Goal: Information Seeking & Learning: Learn about a topic

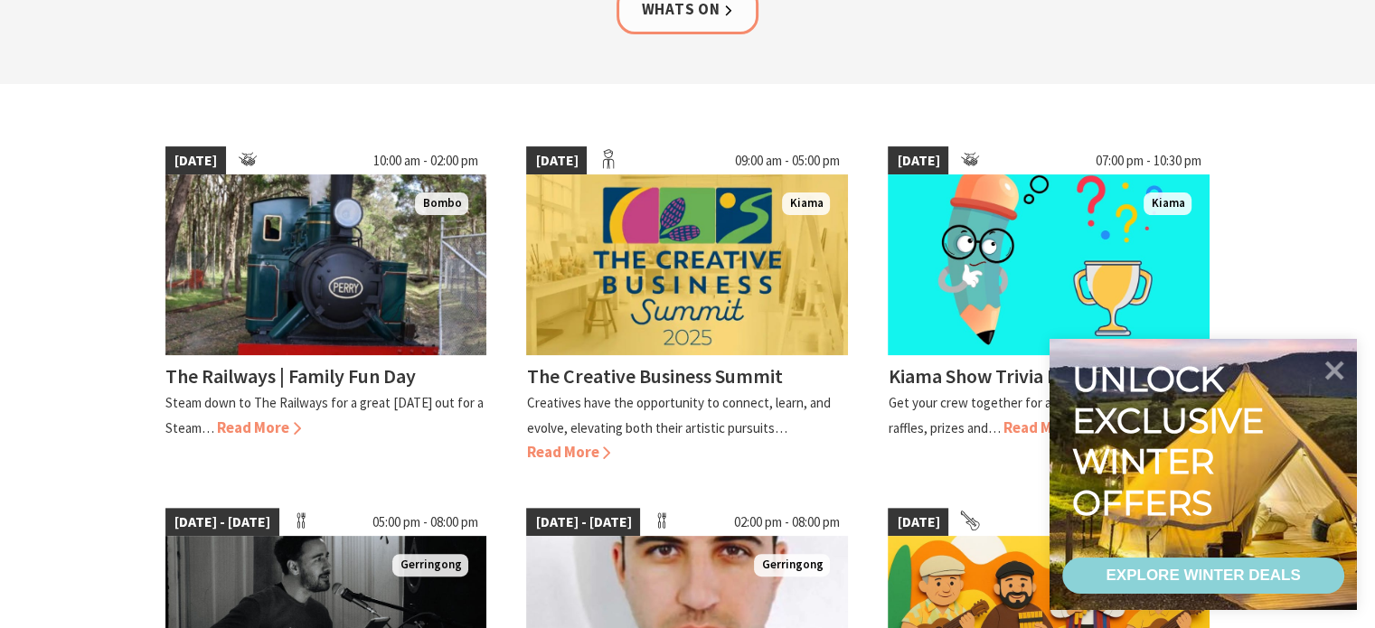
scroll to position [452, 0]
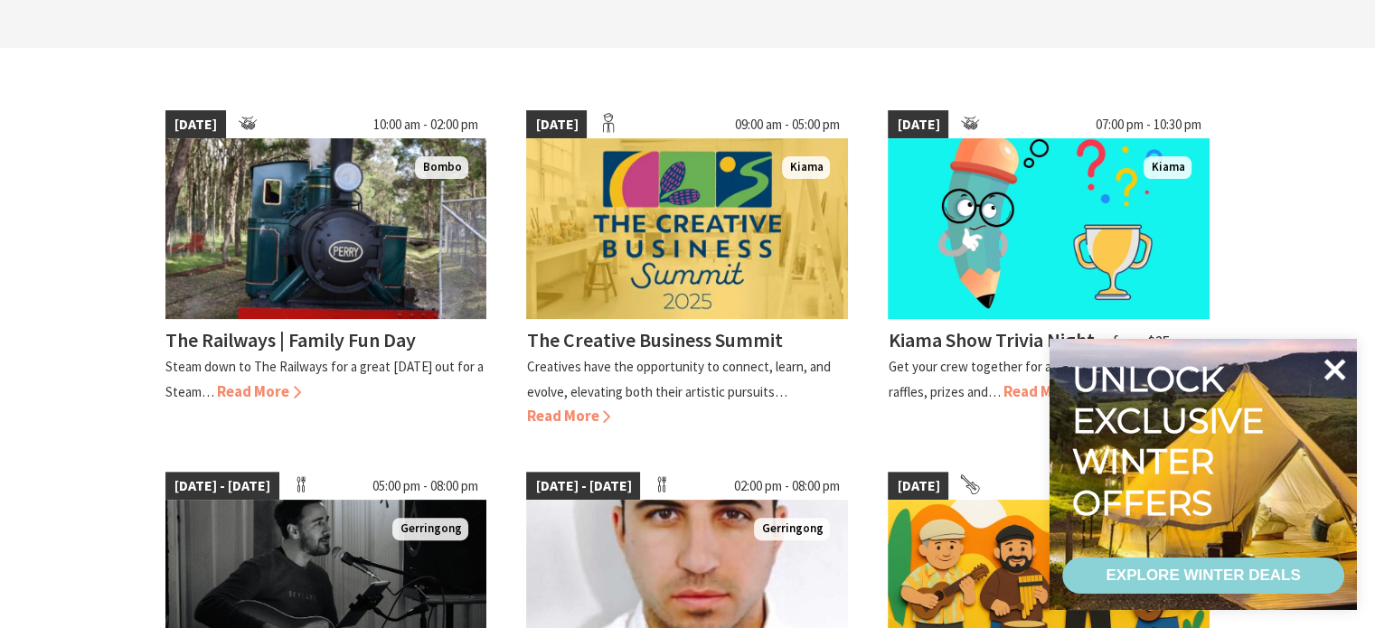
click at [1330, 358] on icon at bounding box center [1334, 369] width 43 height 43
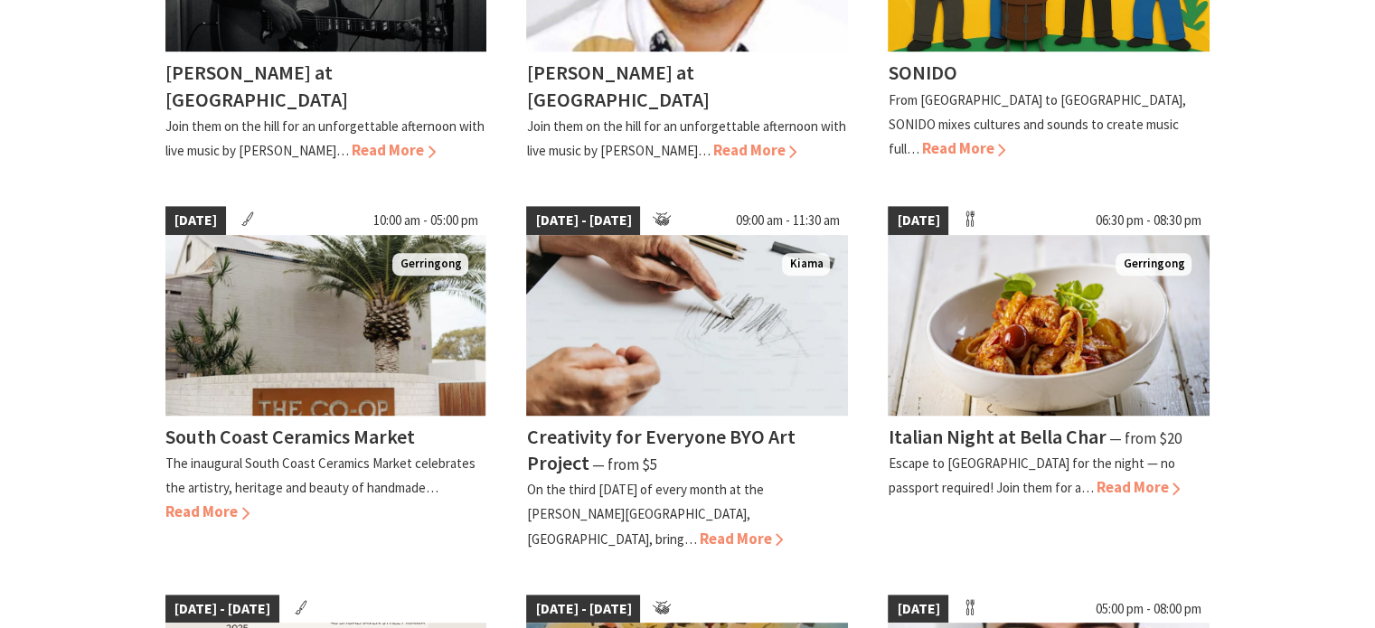
scroll to position [1085, 0]
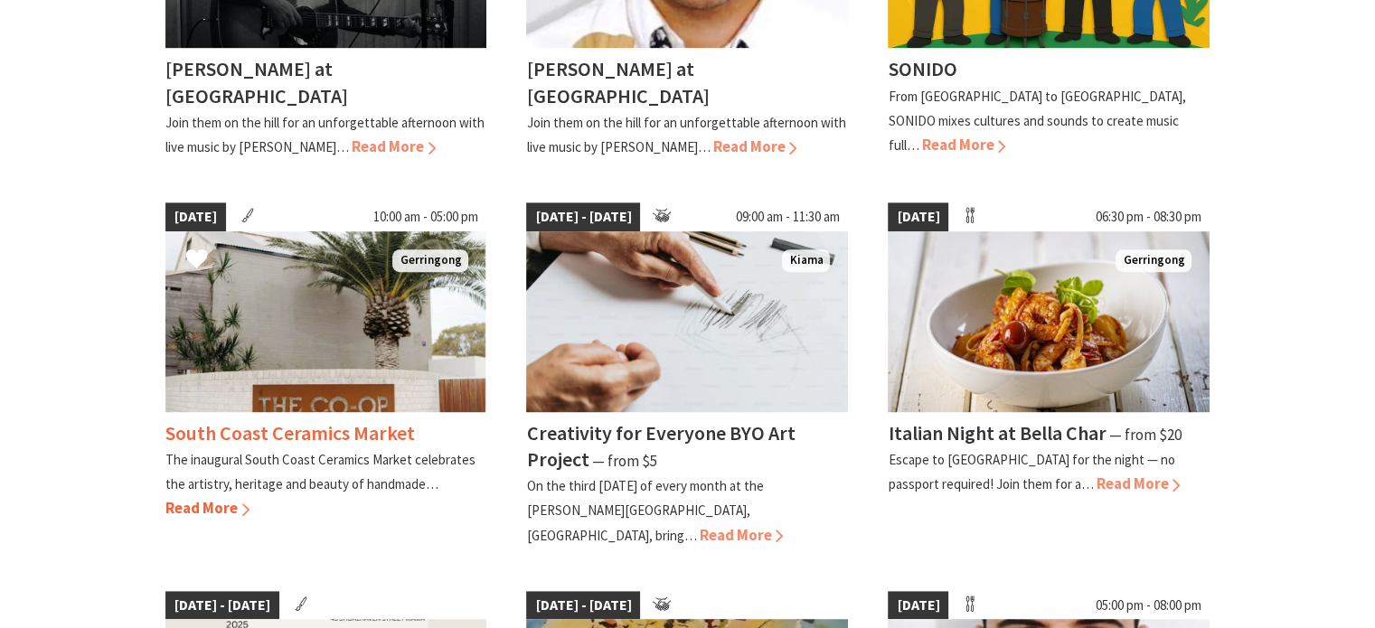
click at [213, 505] on span "Read More" at bounding box center [207, 508] width 84 height 20
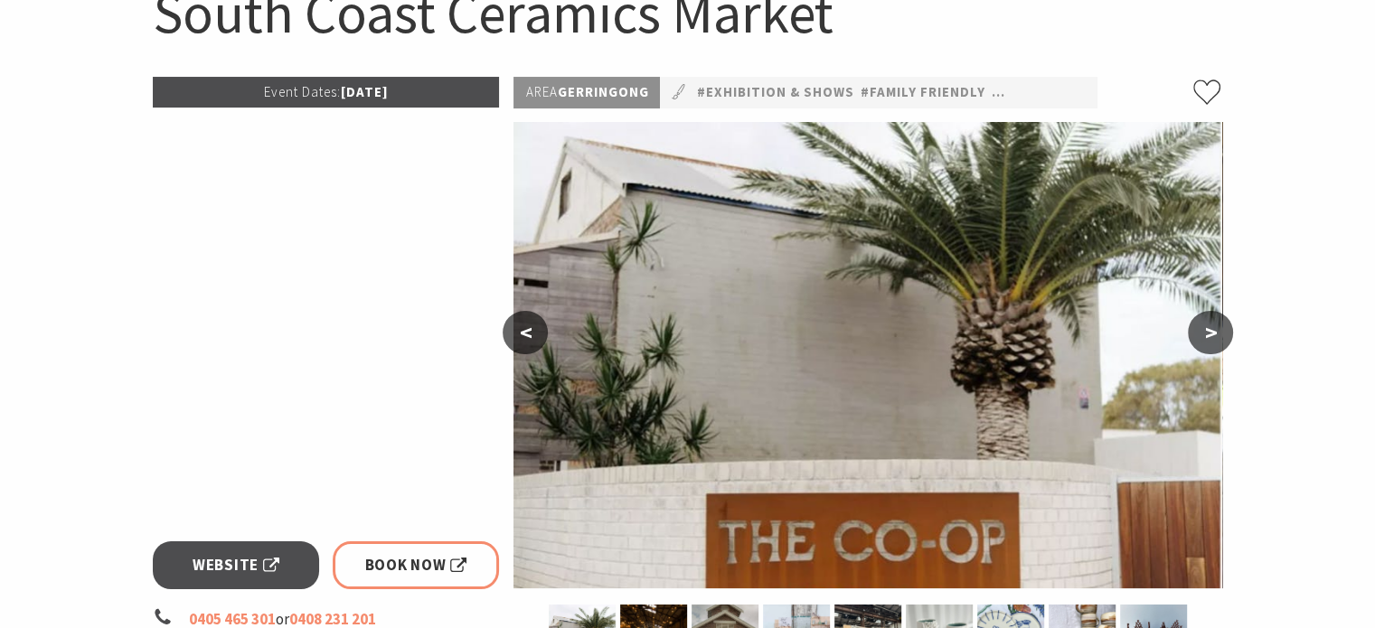
scroll to position [271, 0]
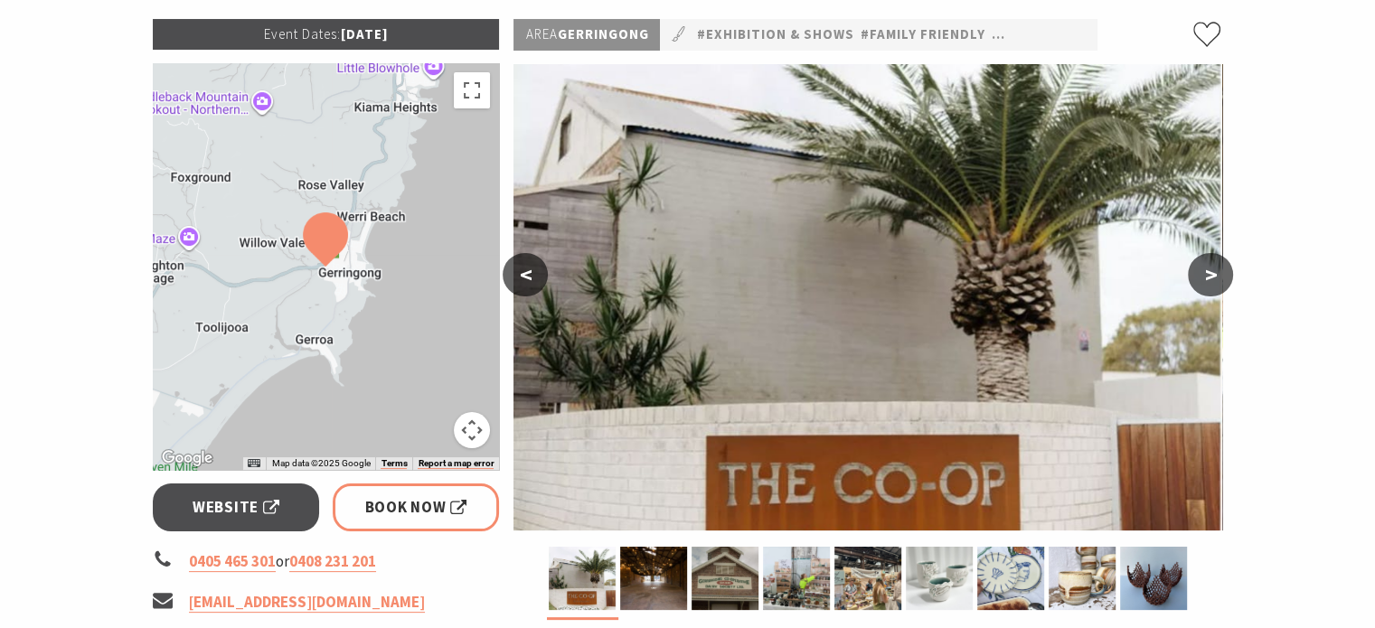
click at [1219, 270] on button ">" at bounding box center [1210, 274] width 45 height 43
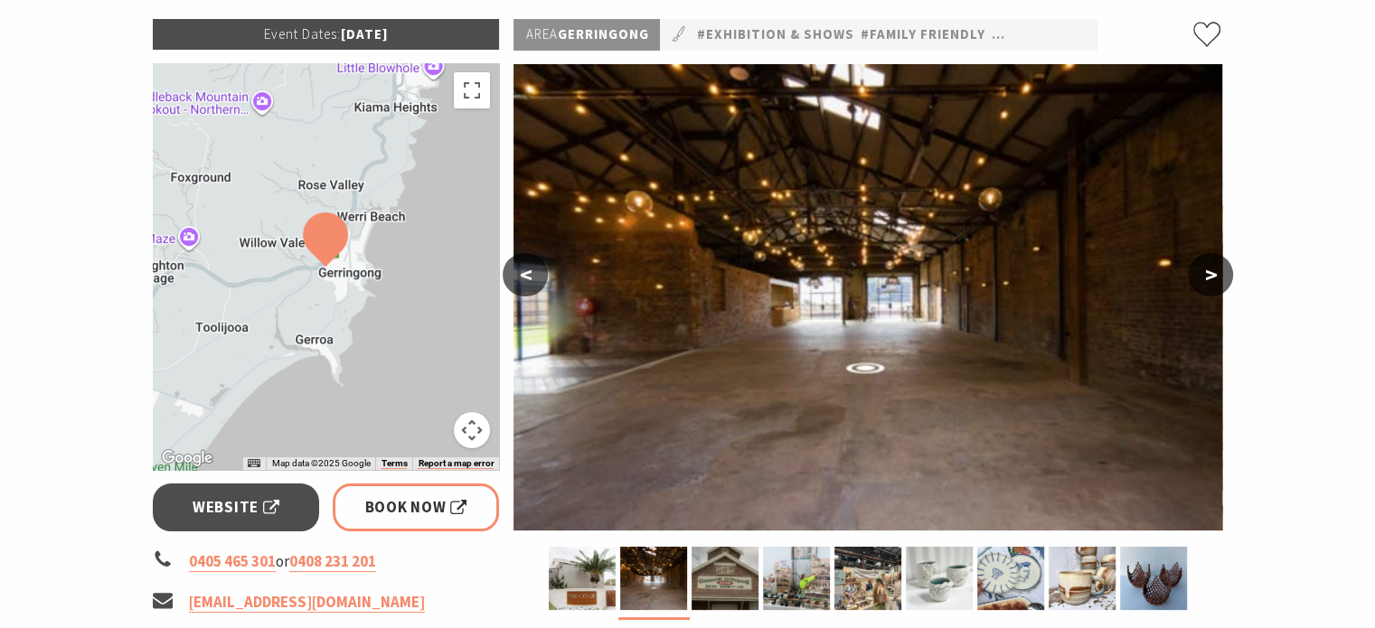
click at [1219, 270] on button ">" at bounding box center [1210, 274] width 45 height 43
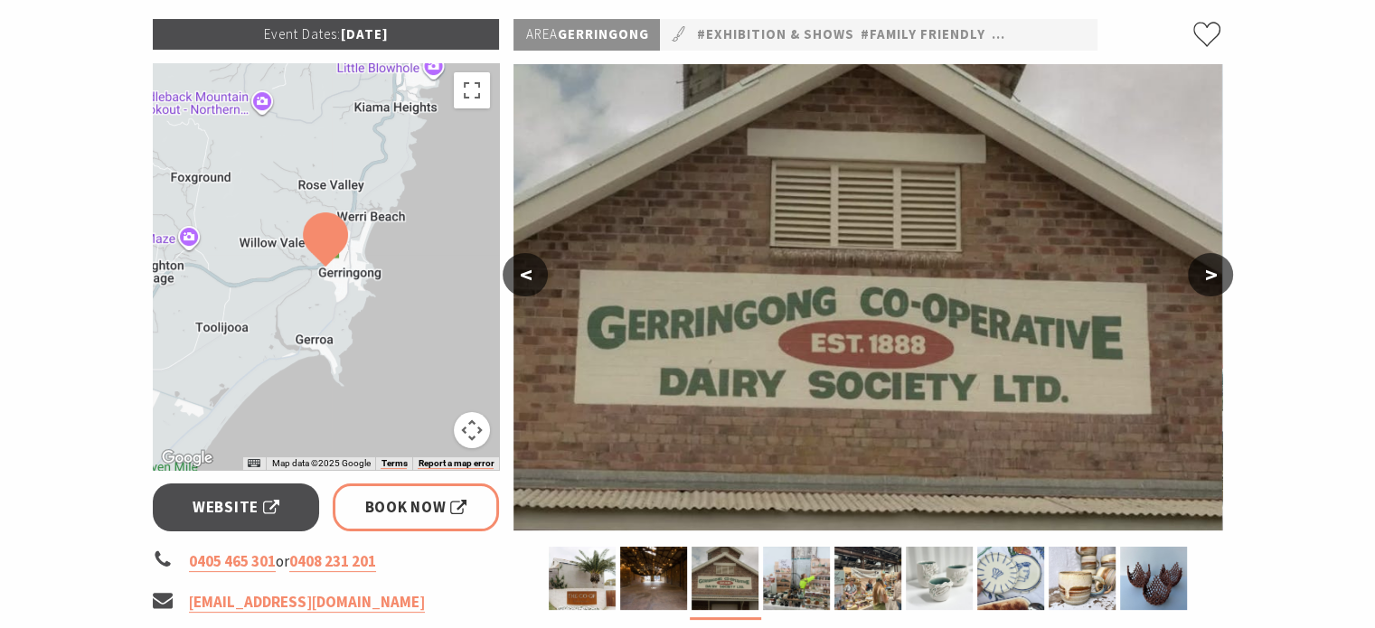
click at [1219, 270] on button ">" at bounding box center [1210, 274] width 45 height 43
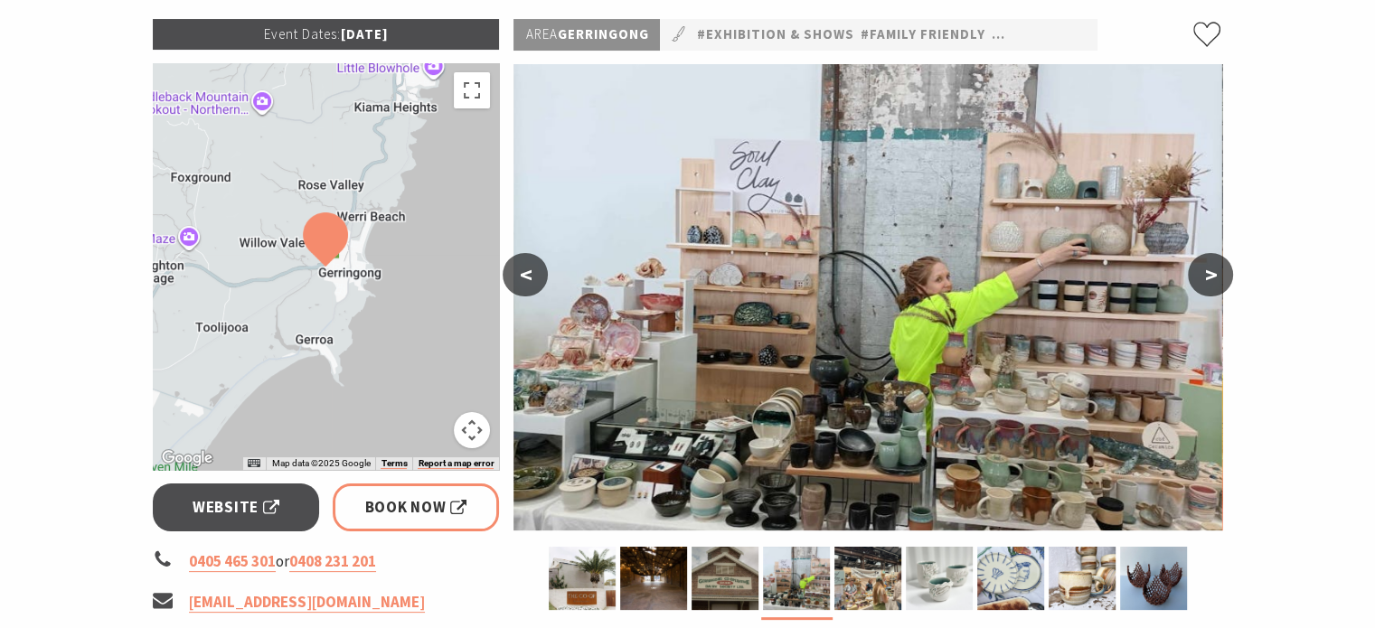
click at [1219, 270] on button ">" at bounding box center [1210, 274] width 45 height 43
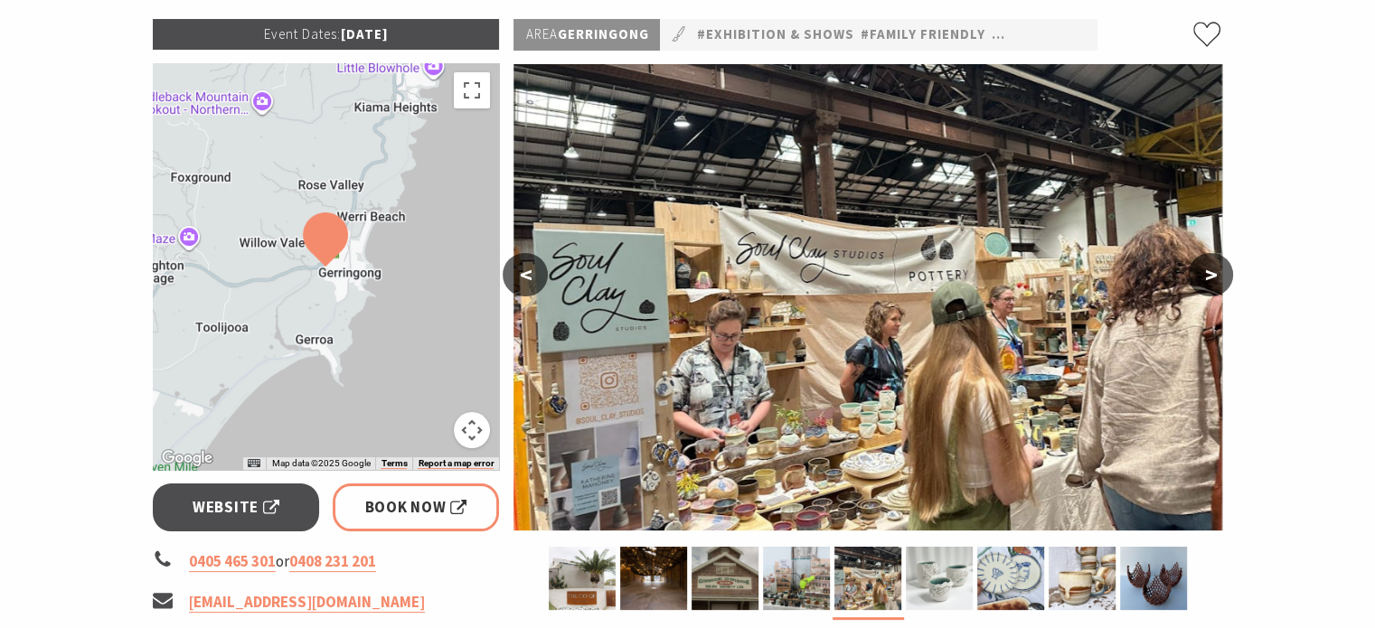
click at [1219, 270] on button ">" at bounding box center [1210, 274] width 45 height 43
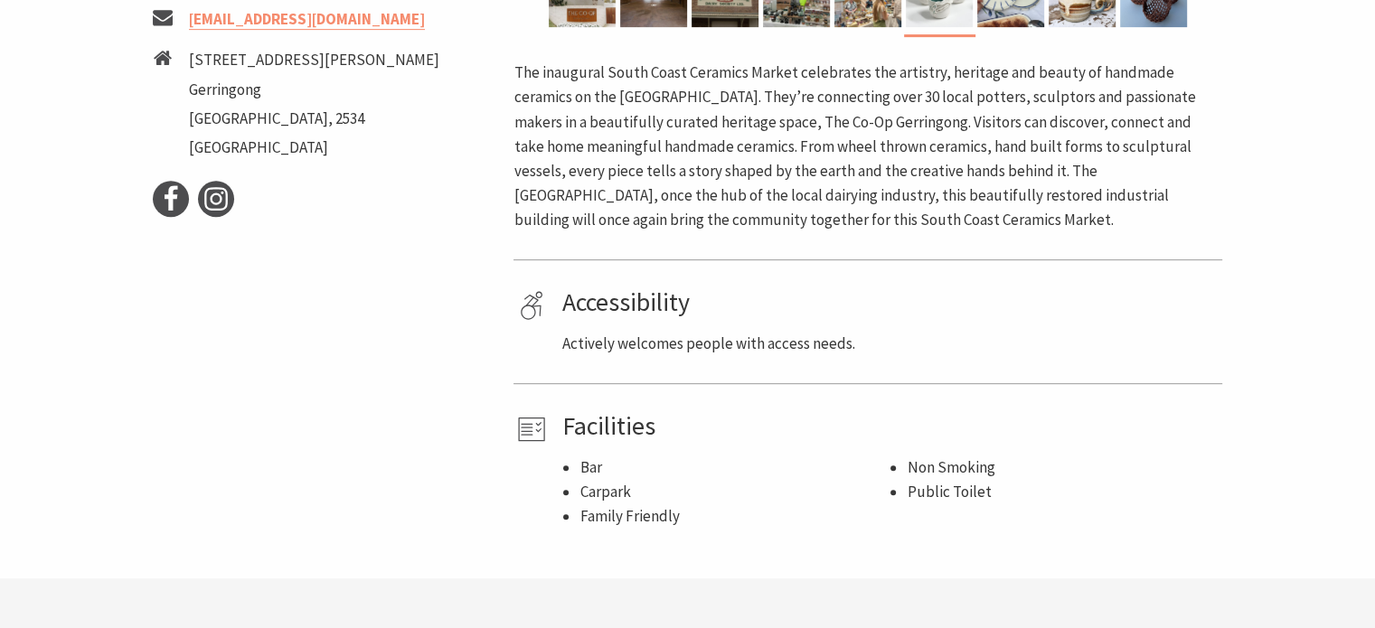
scroll to position [904, 0]
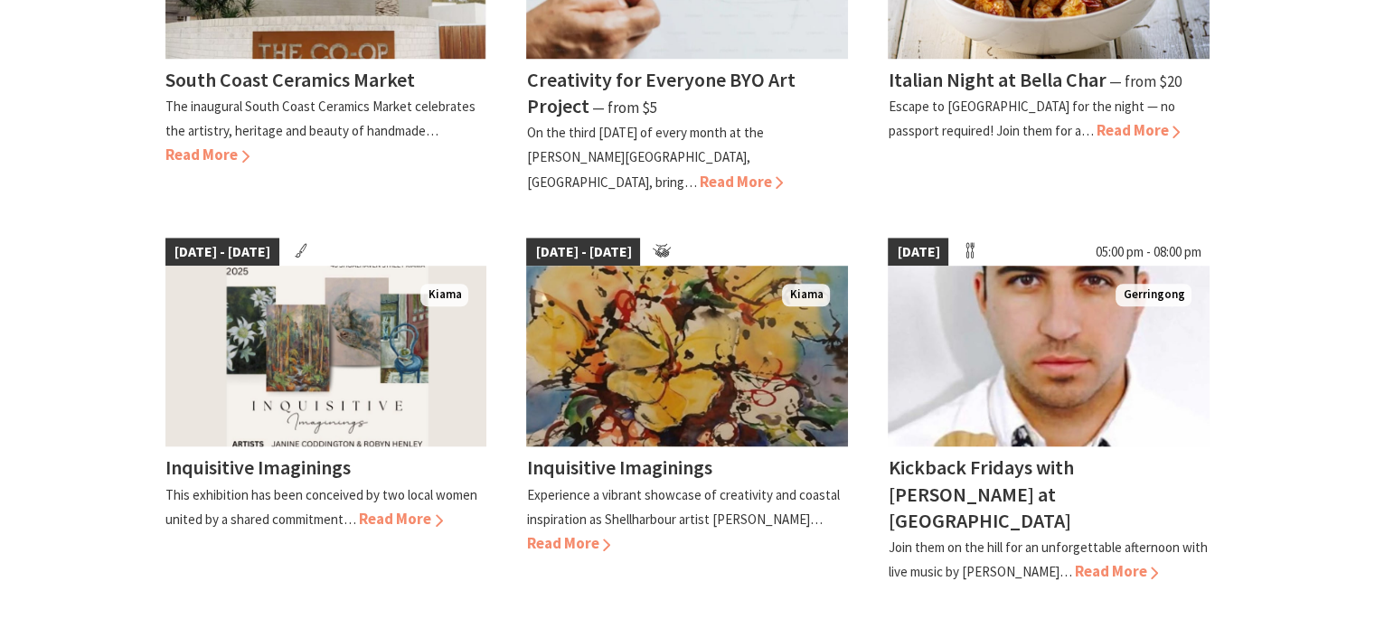
scroll to position [1447, 0]
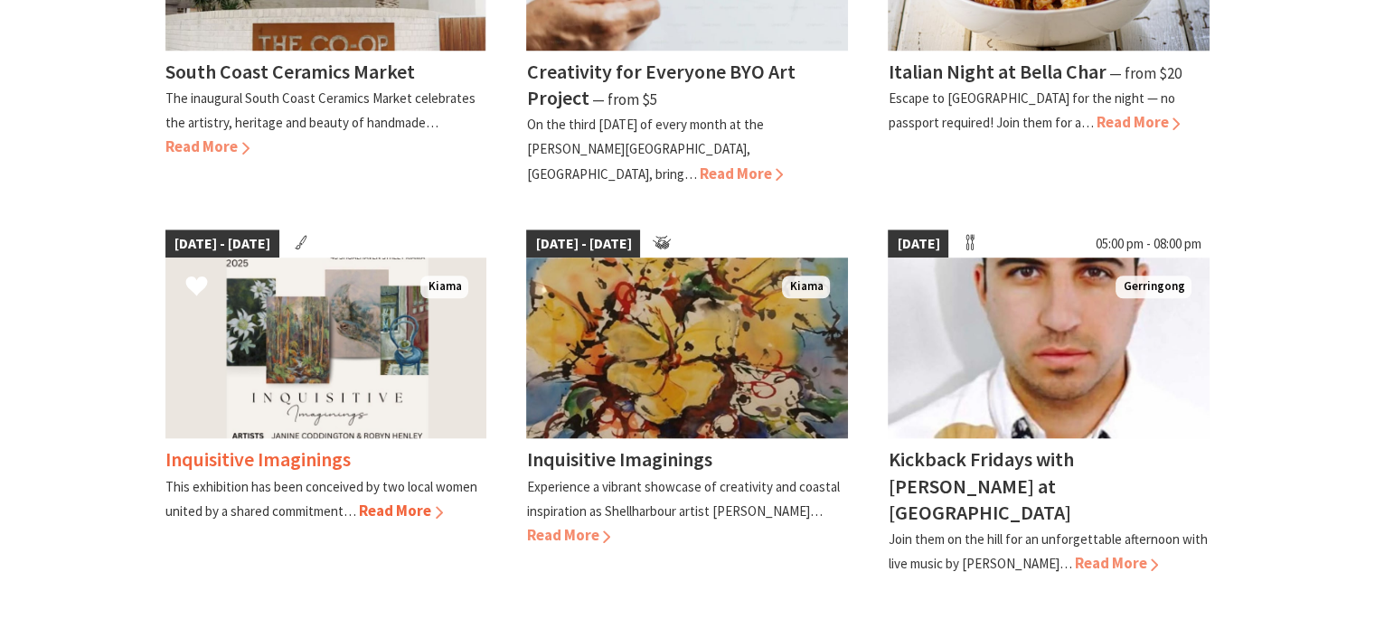
click at [310, 447] on h4 "Inquisitive Imaginings" at bounding box center [257, 459] width 185 height 25
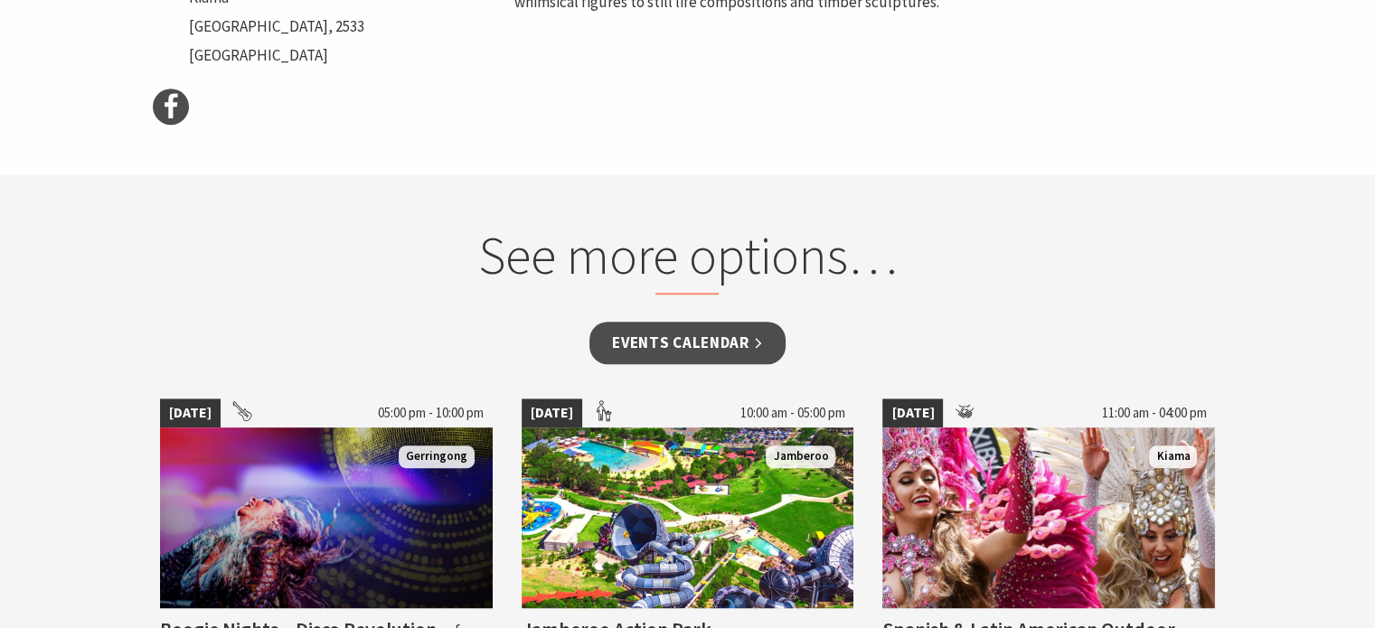
scroll to position [1085, 0]
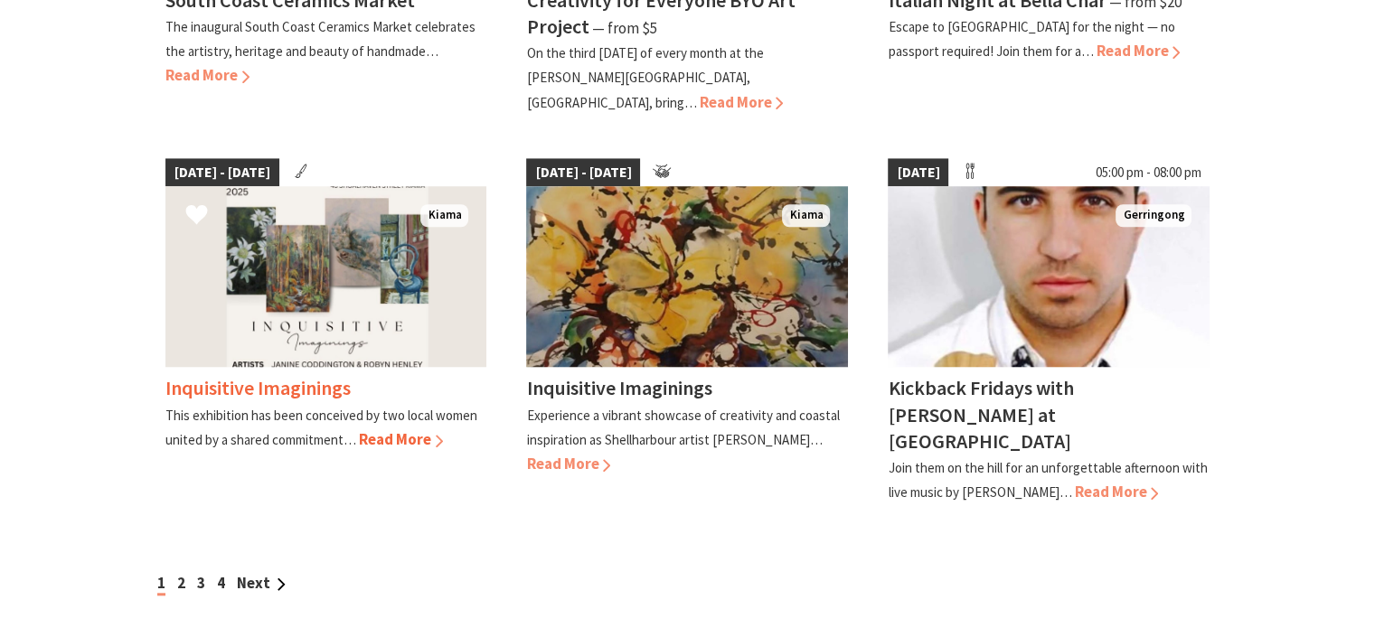
scroll to position [1628, 0]
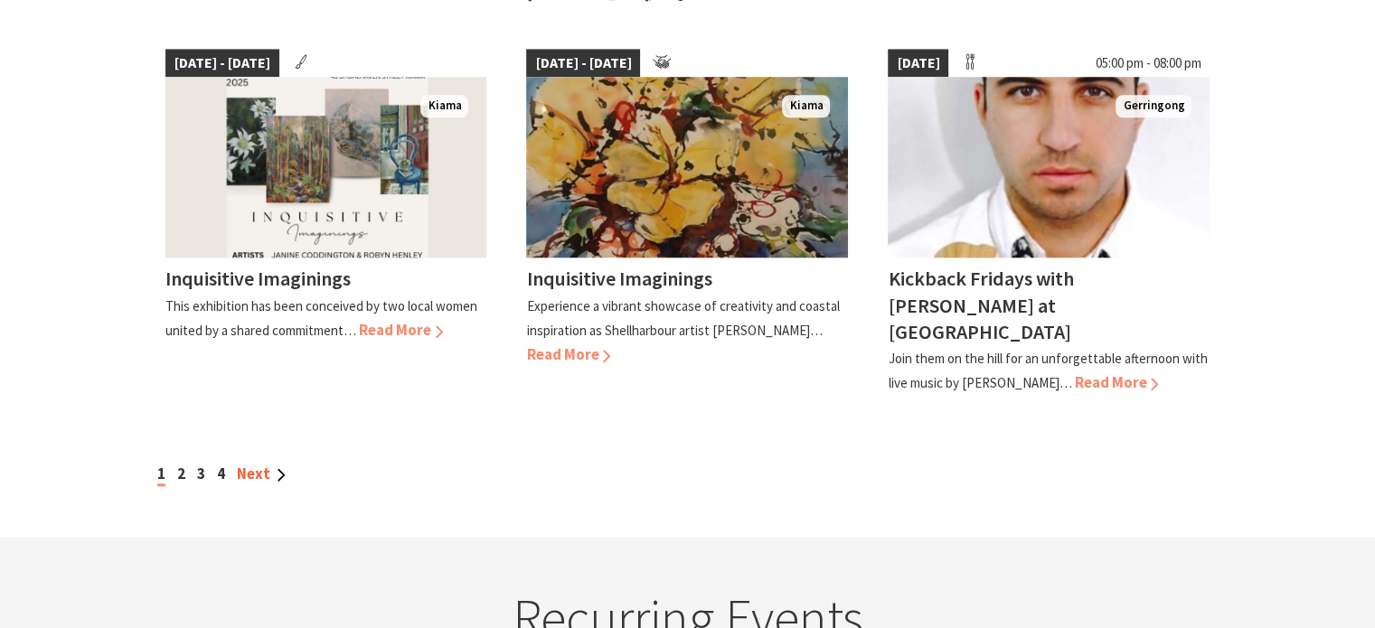
click at [282, 464] on link "Next" at bounding box center [261, 474] width 49 height 20
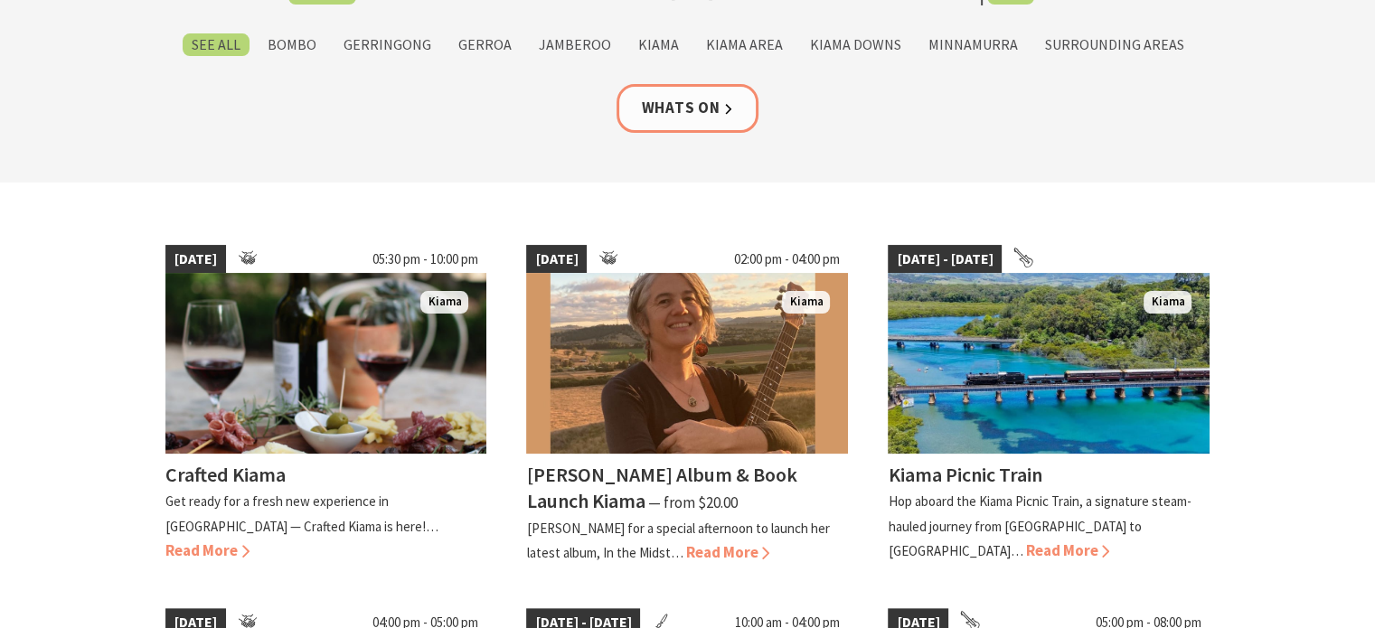
scroll to position [362, 0]
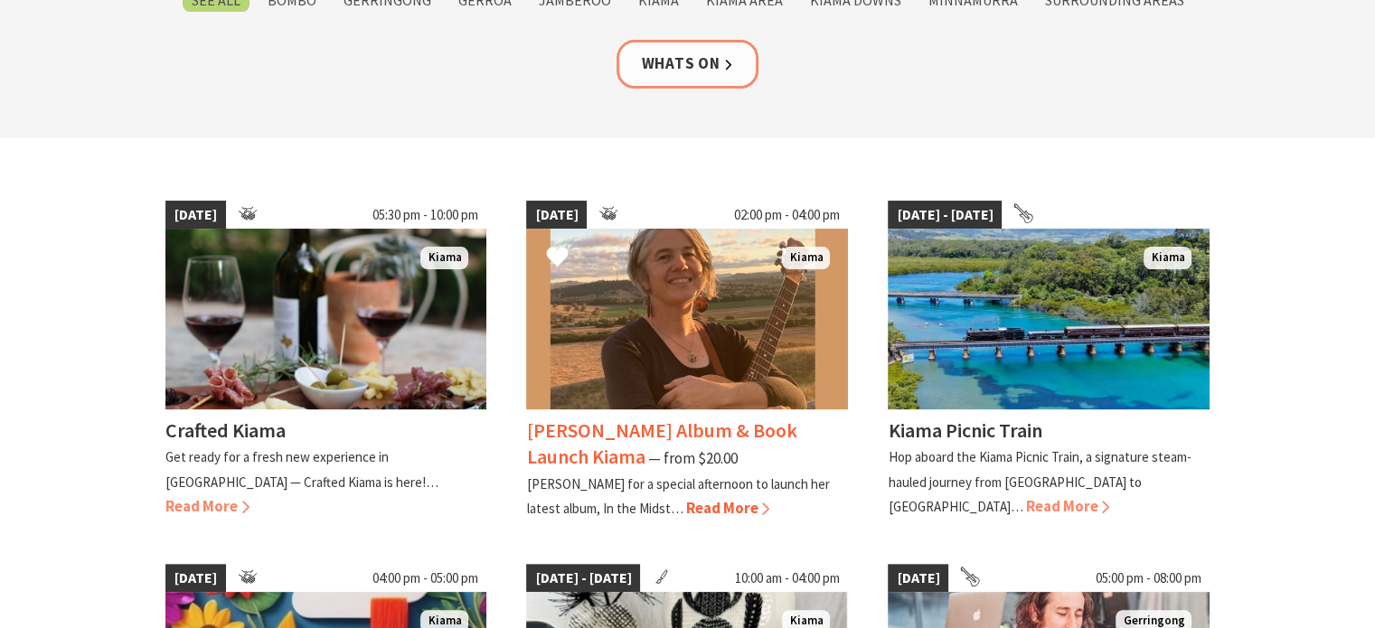
click at [611, 432] on h4 "Nerida Album & Book Launch Kiama" at bounding box center [661, 444] width 270 height 52
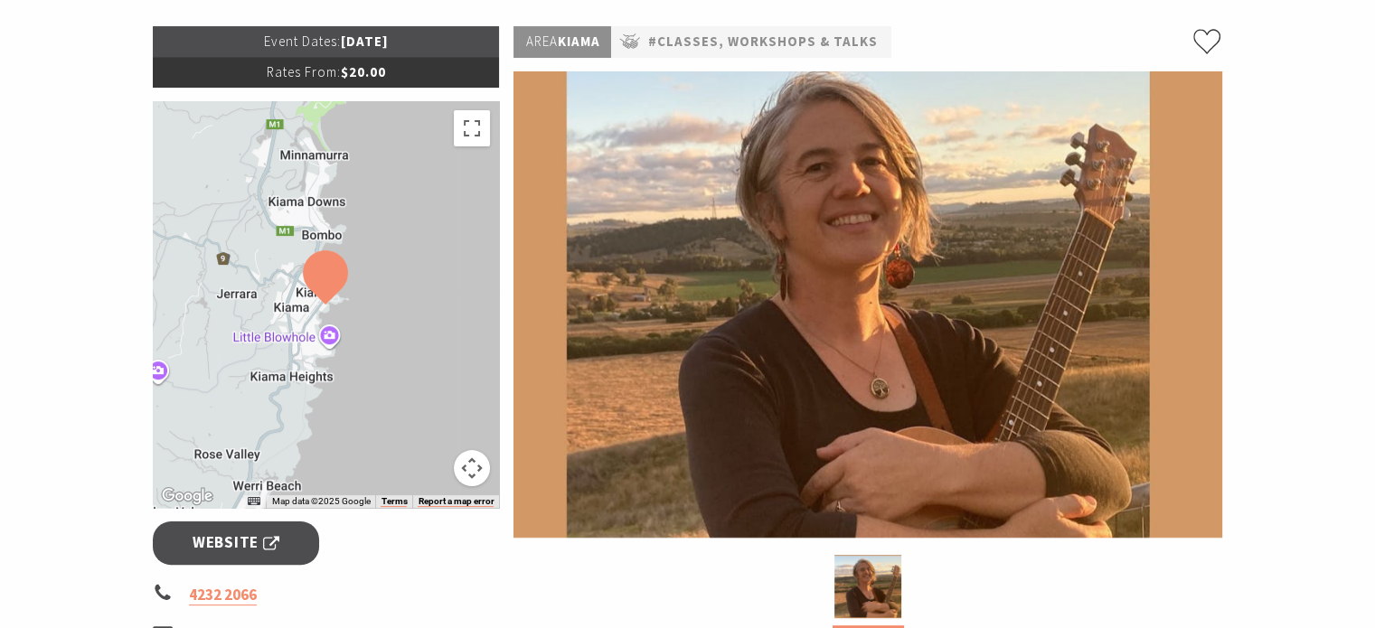
scroll to position [271, 0]
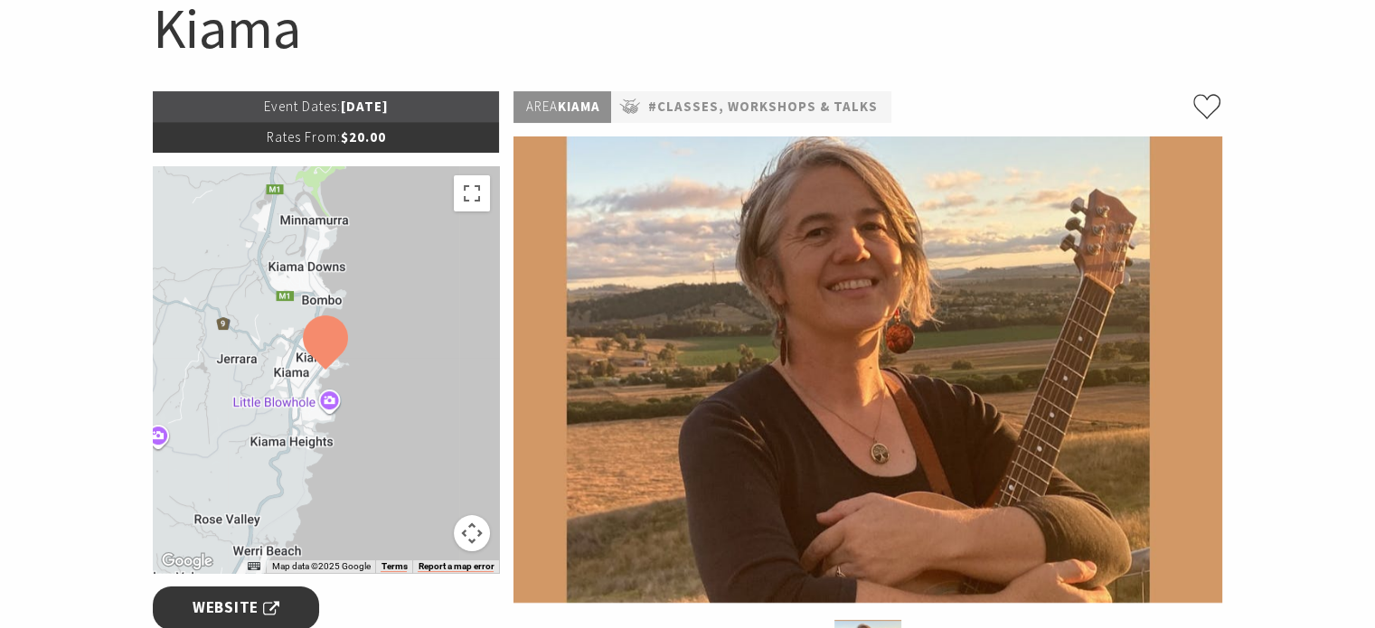
click at [239, 596] on span "Website" at bounding box center [236, 608] width 87 height 24
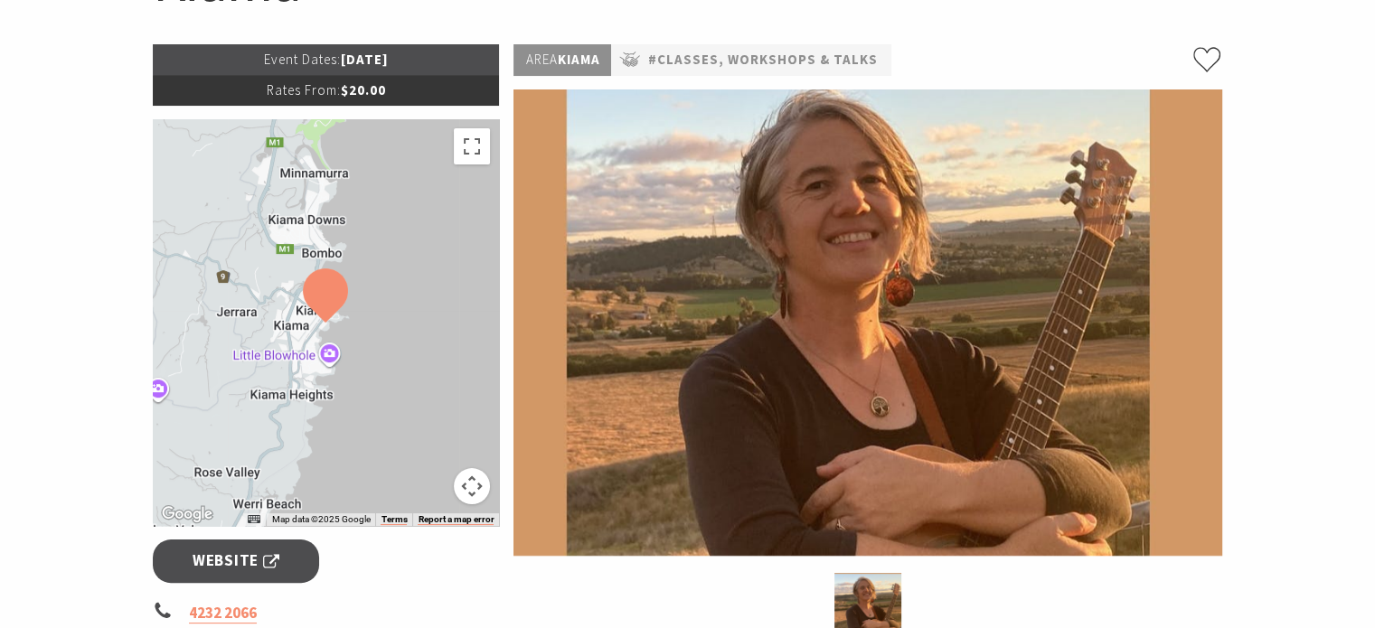
scroll to position [0, 0]
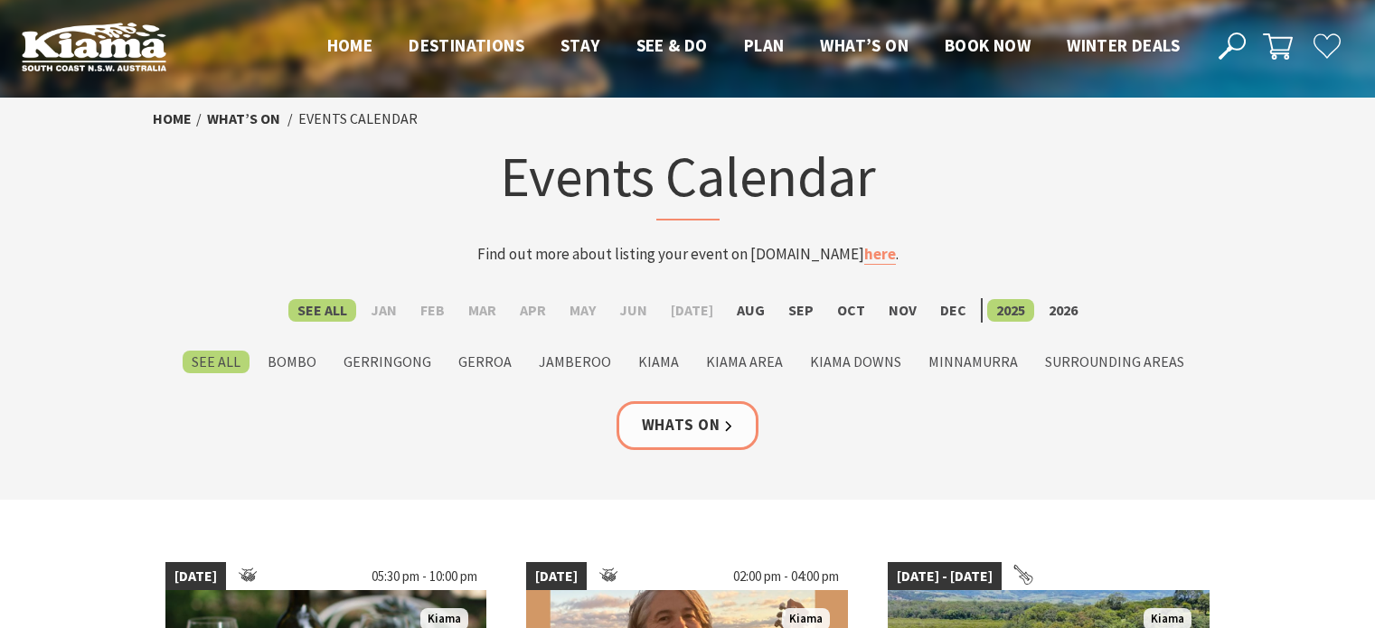
scroll to position [362, 0]
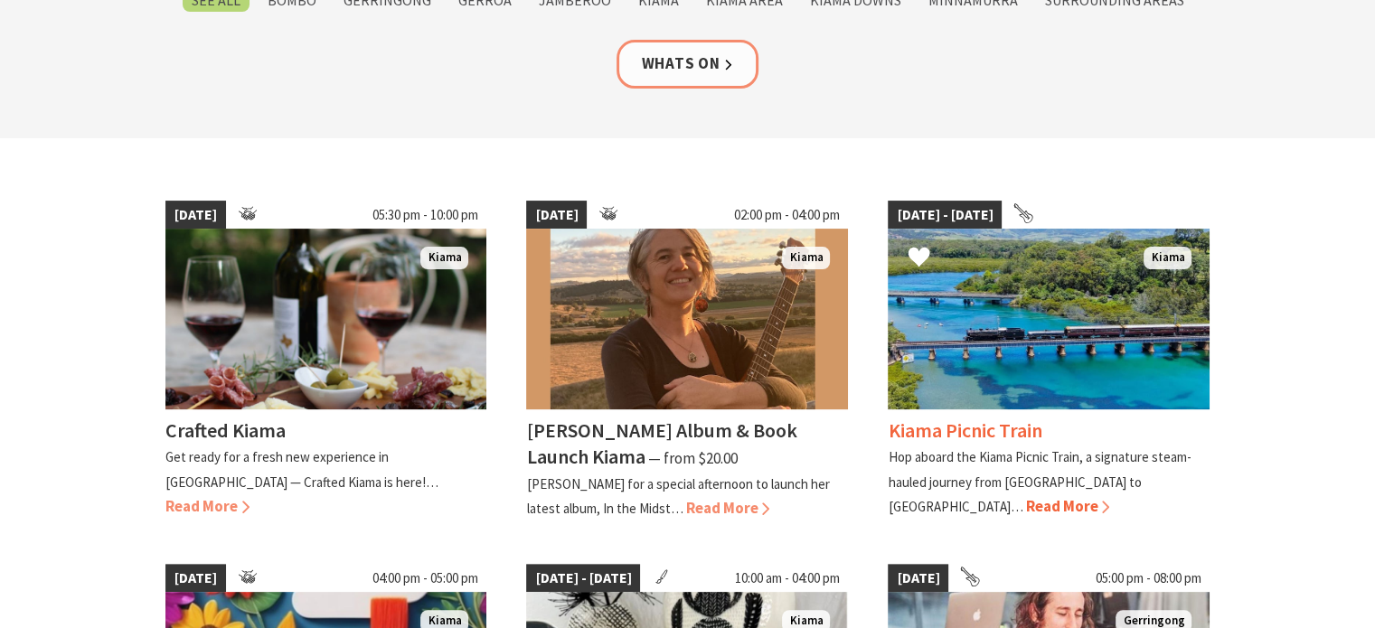
click at [1109, 496] on span "Read More" at bounding box center [1067, 506] width 84 height 20
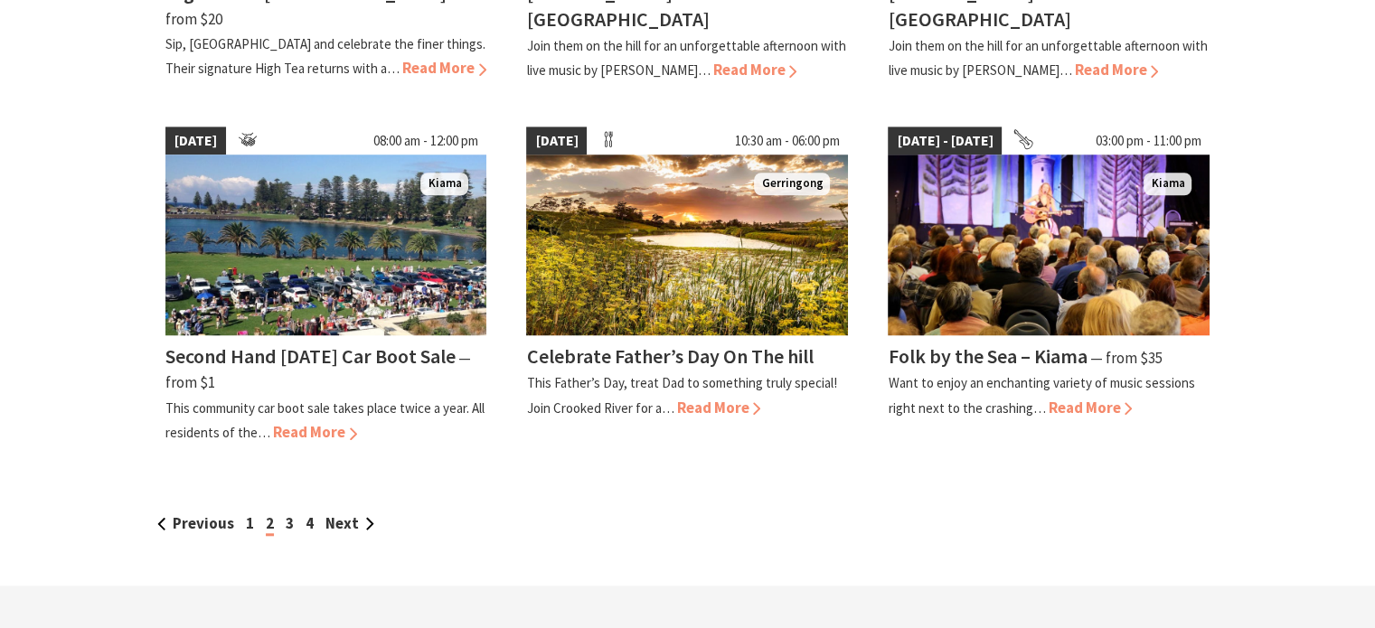
scroll to position [1537, 0]
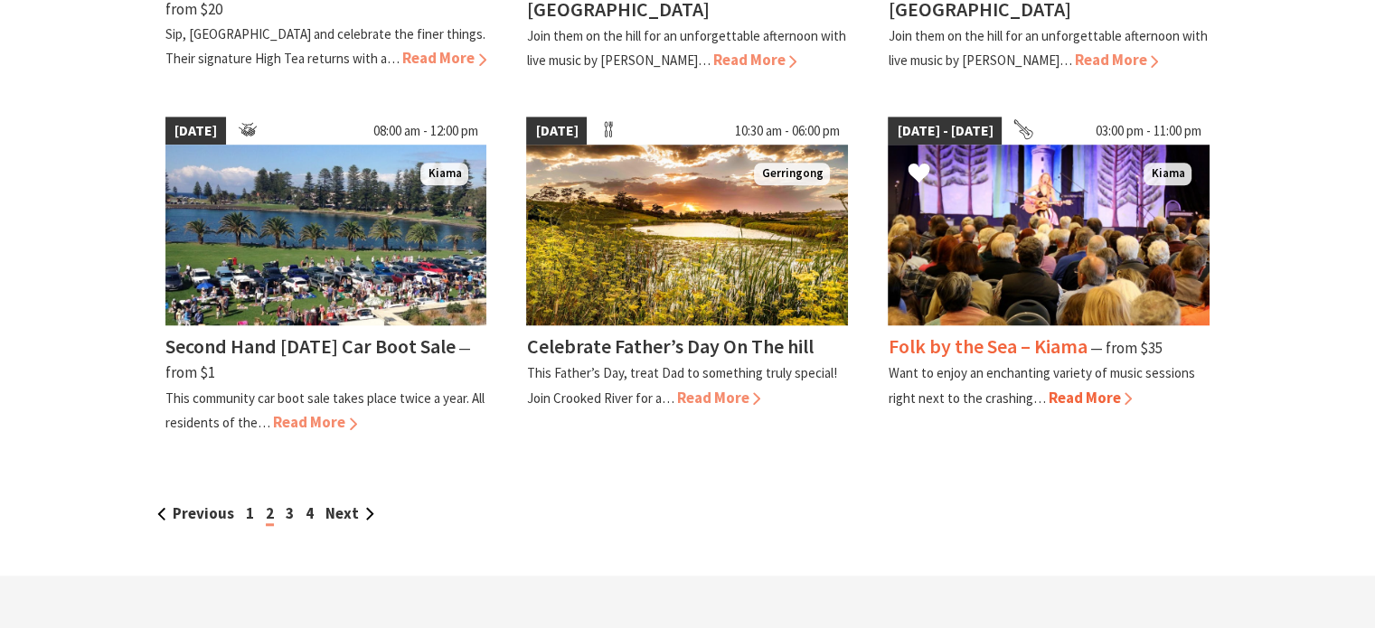
click at [928, 338] on h4 "Folk by the Sea – Kiama" at bounding box center [987, 346] width 199 height 25
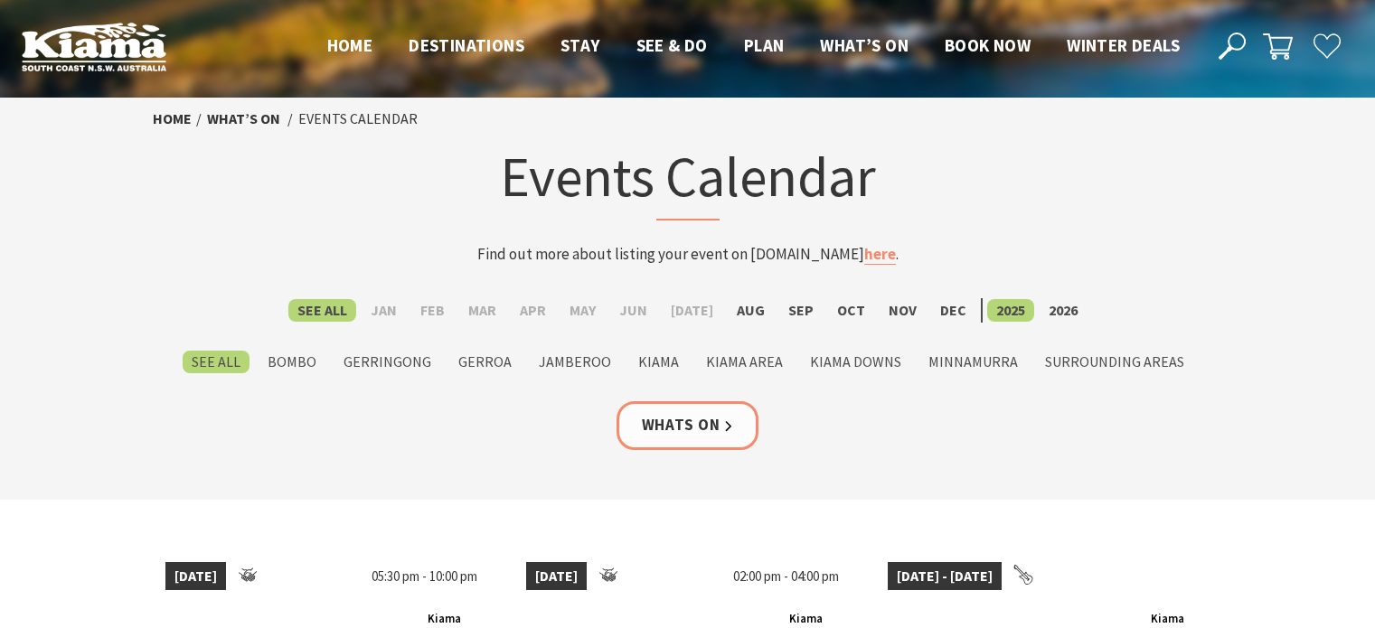
scroll to position [1537, 0]
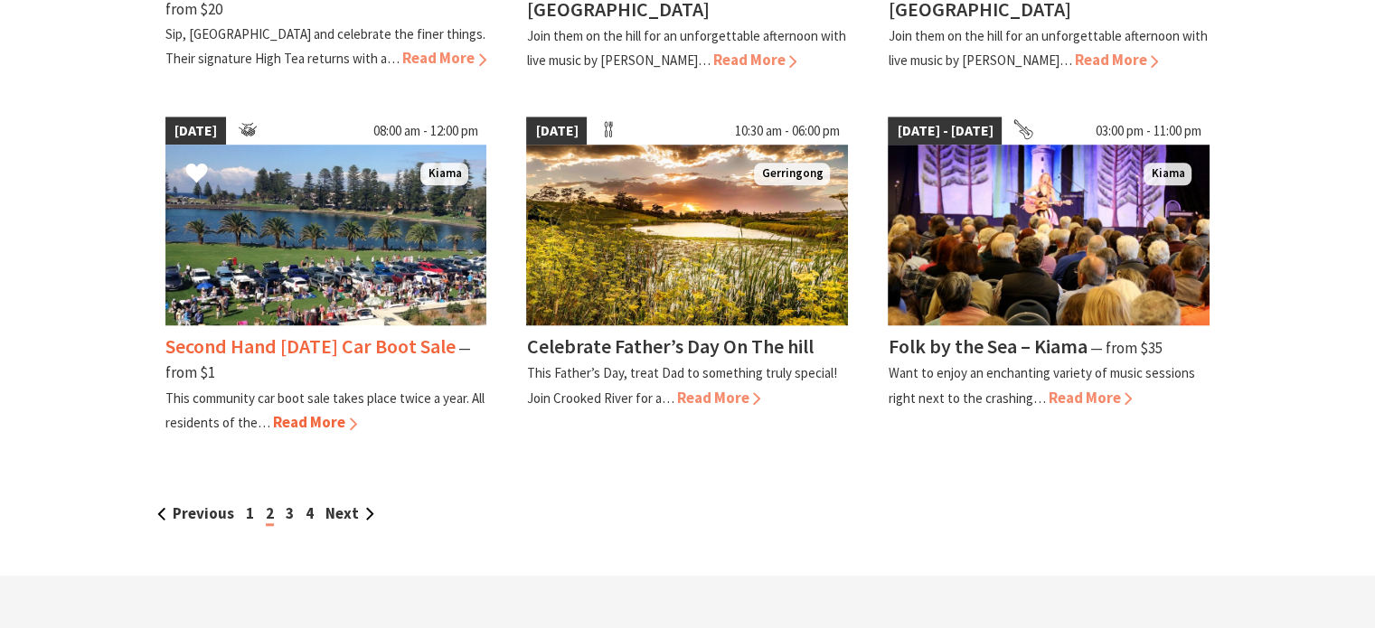
click at [316, 414] on span "Read More" at bounding box center [315, 422] width 84 height 20
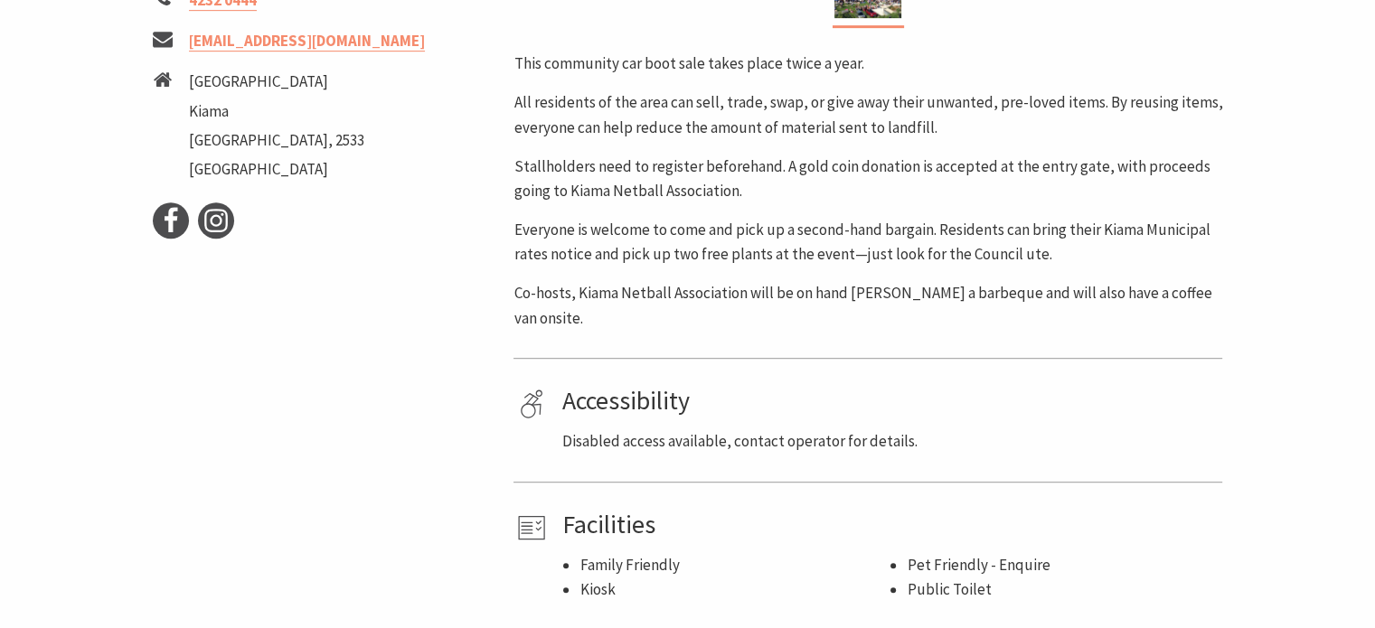
scroll to position [904, 0]
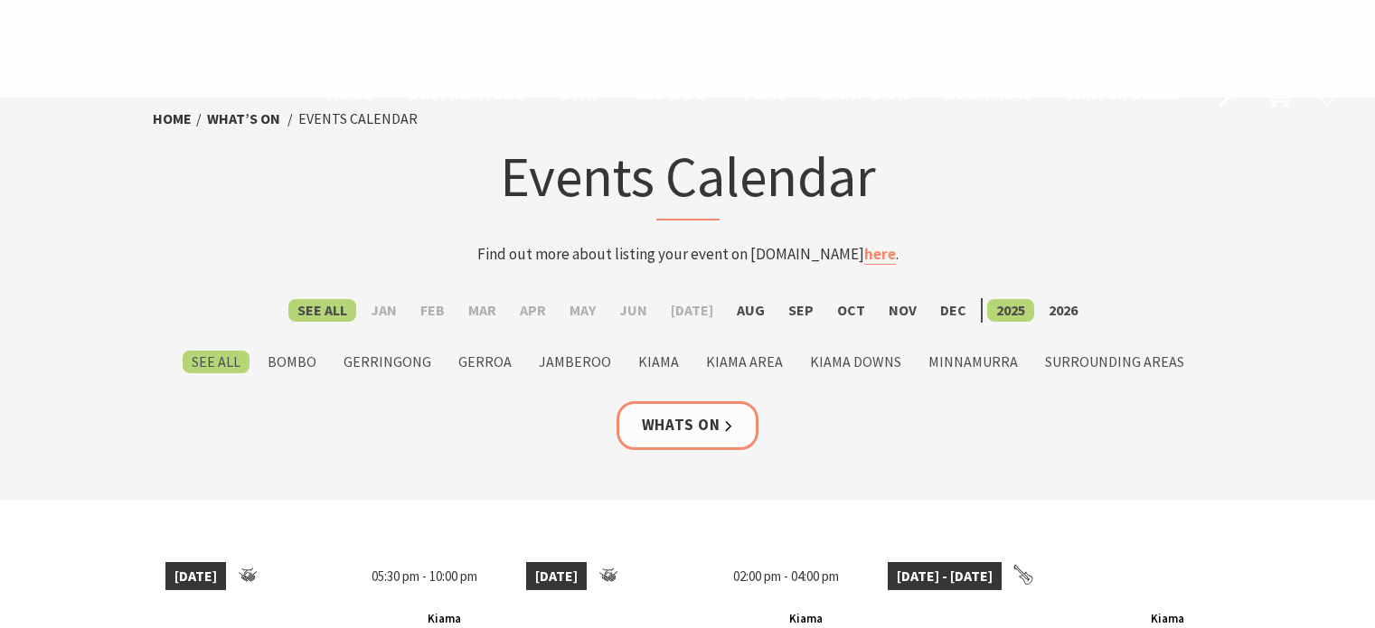
scroll to position [1537, 0]
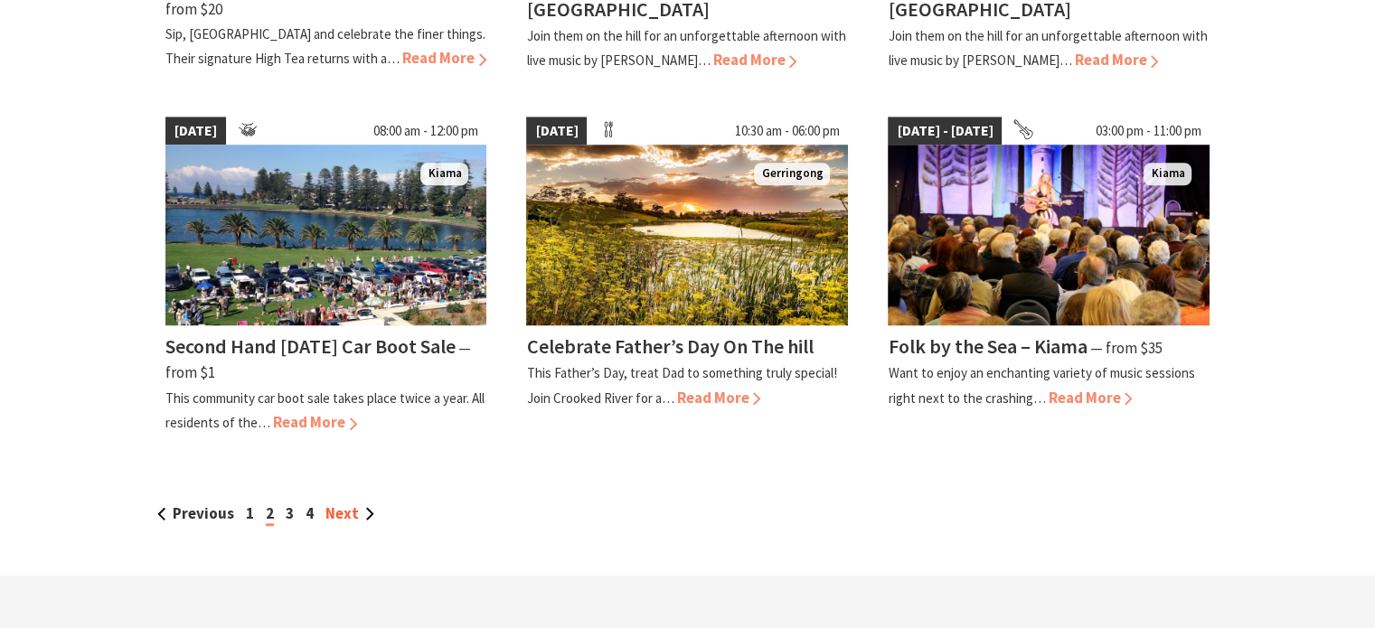
click at [335, 504] on link "Next" at bounding box center [350, 514] width 49 height 20
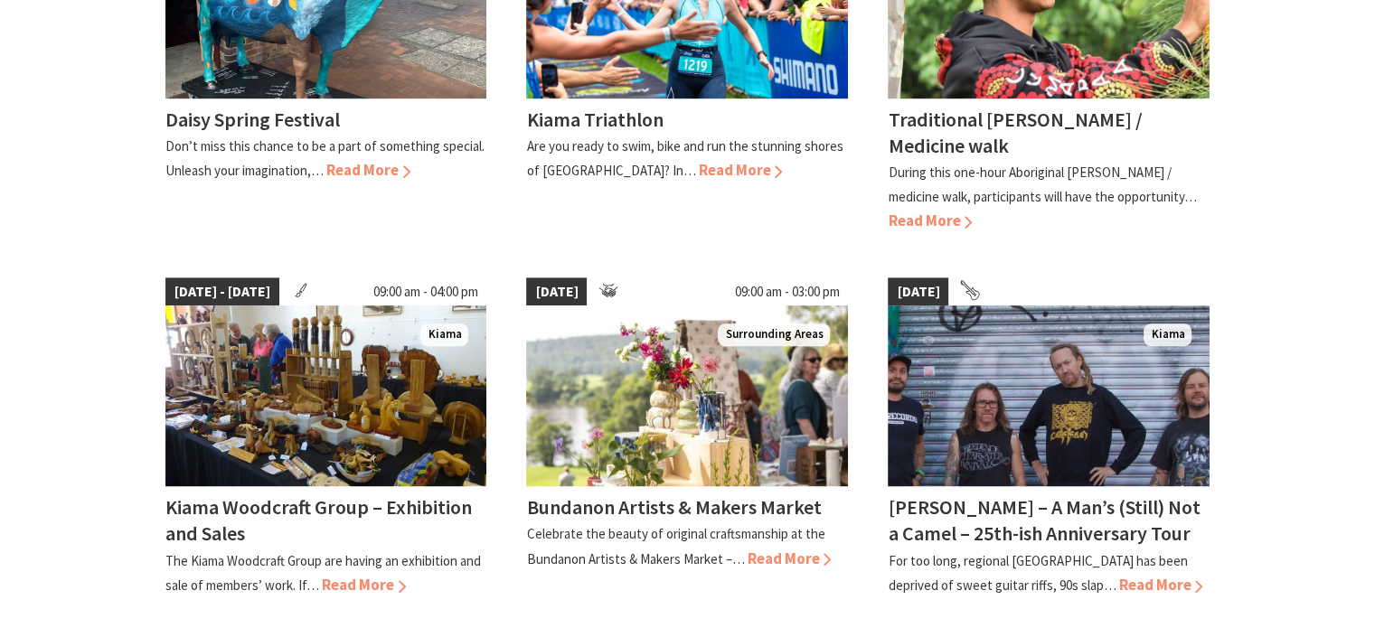
scroll to position [1175, 0]
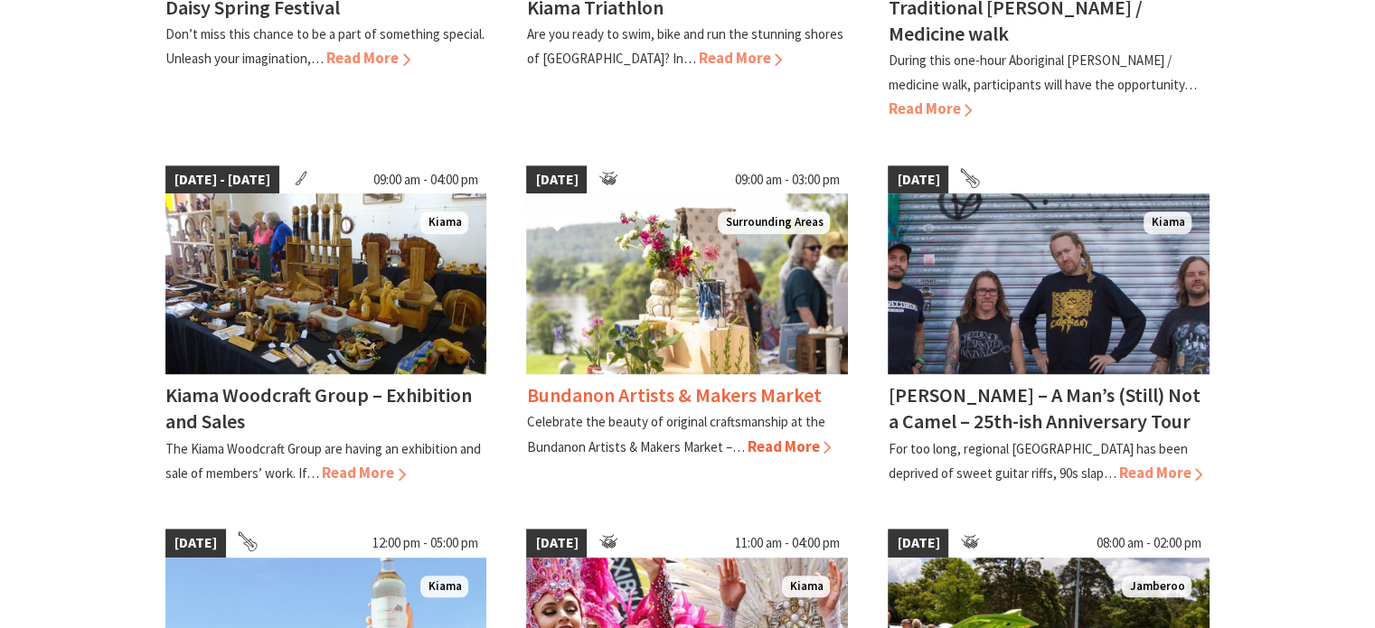
click at [612, 382] on h4 "Bundanon Artists & Makers Market" at bounding box center [673, 394] width 295 height 25
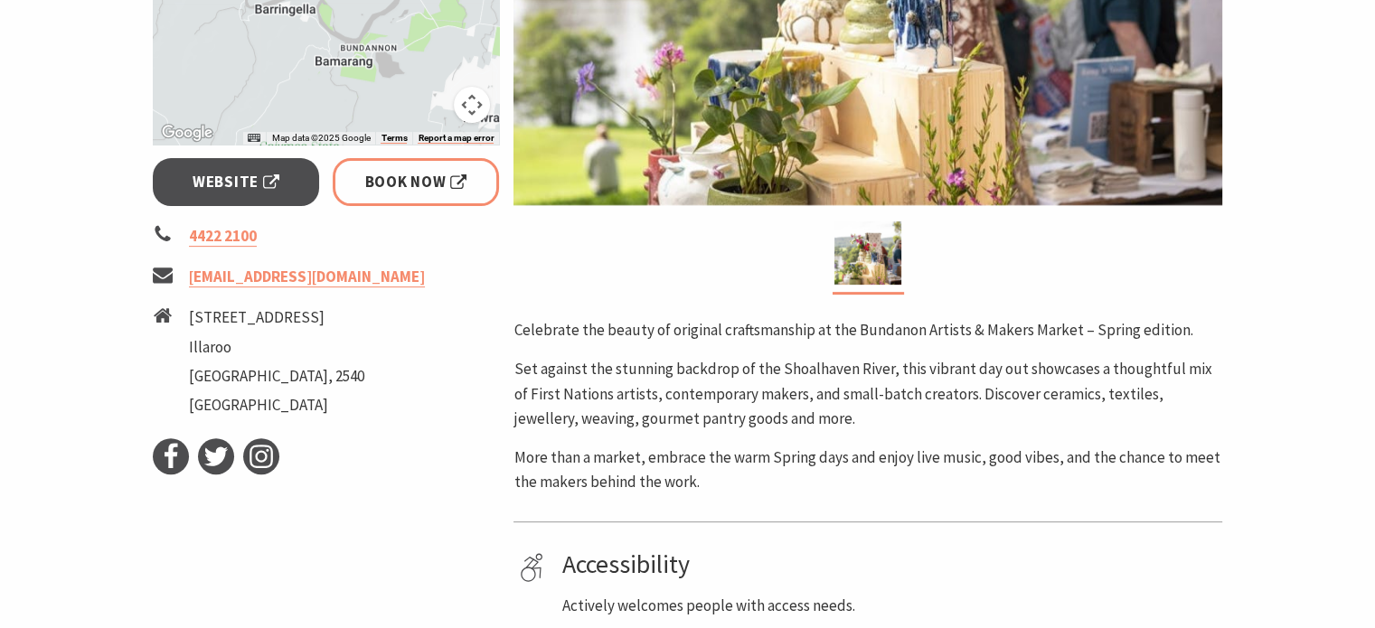
scroll to position [633, 0]
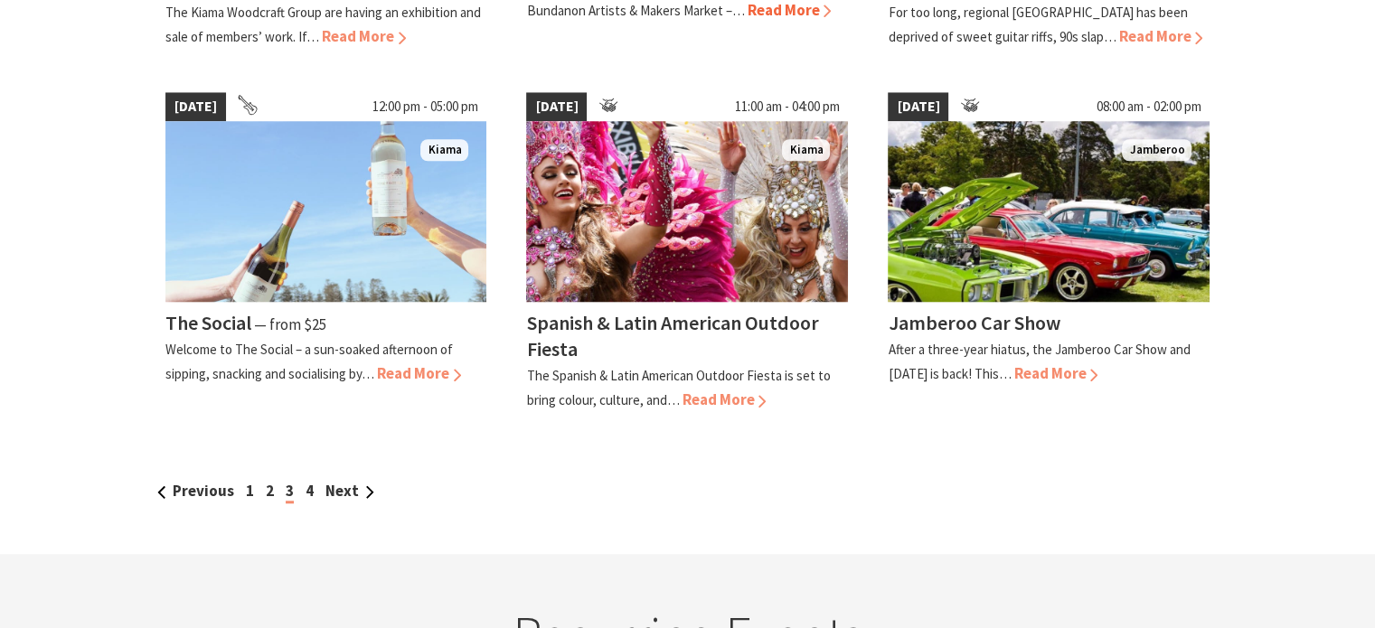
scroll to position [1718, 0]
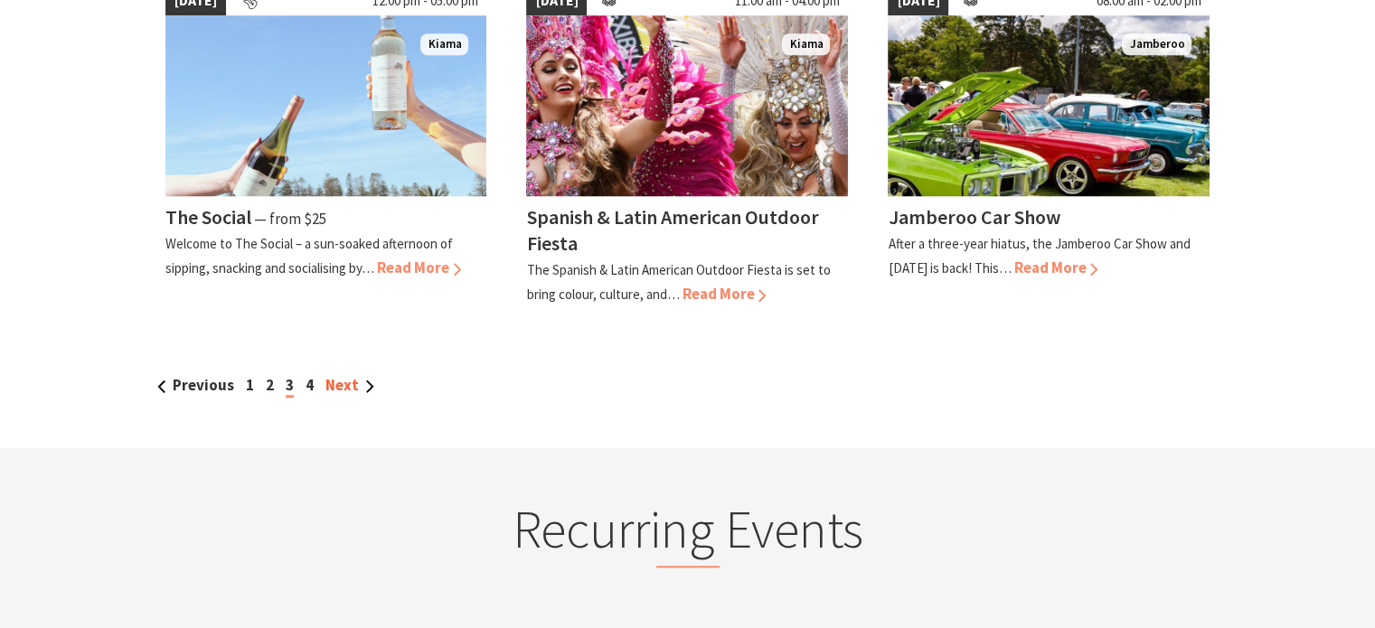
click at [367, 375] on link "Next" at bounding box center [350, 385] width 49 height 20
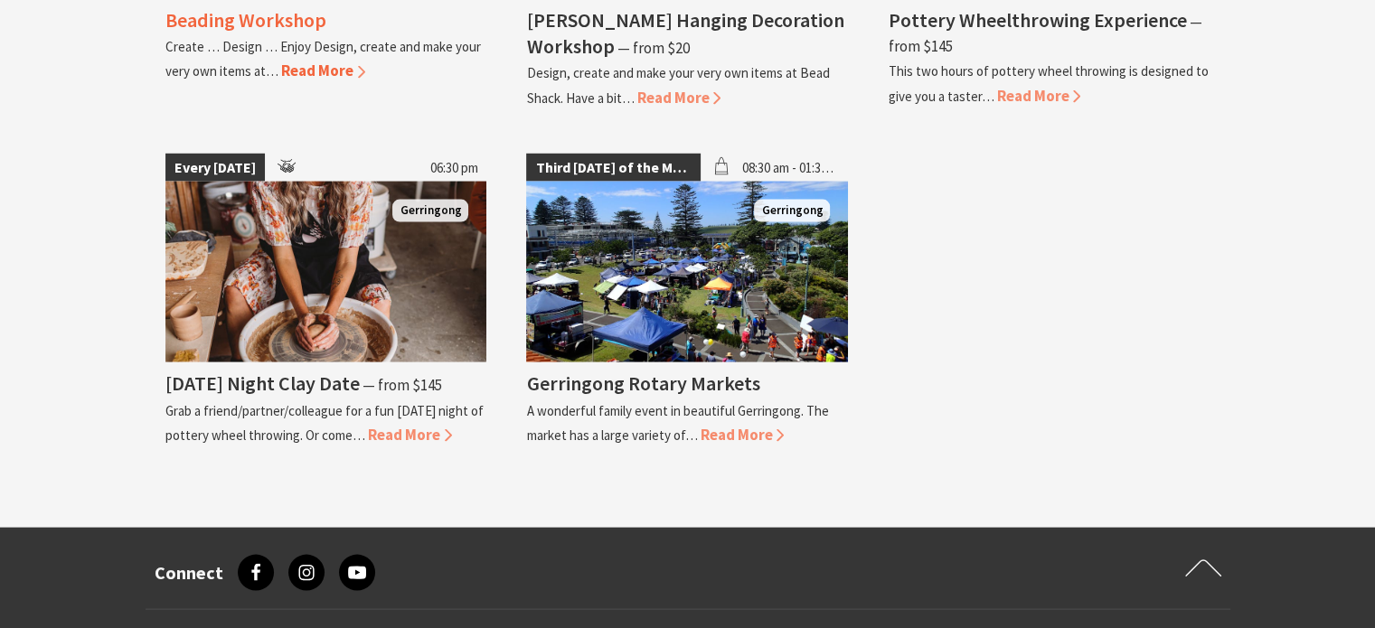
scroll to position [3707, 0]
